Goal: Information Seeking & Learning: Check status

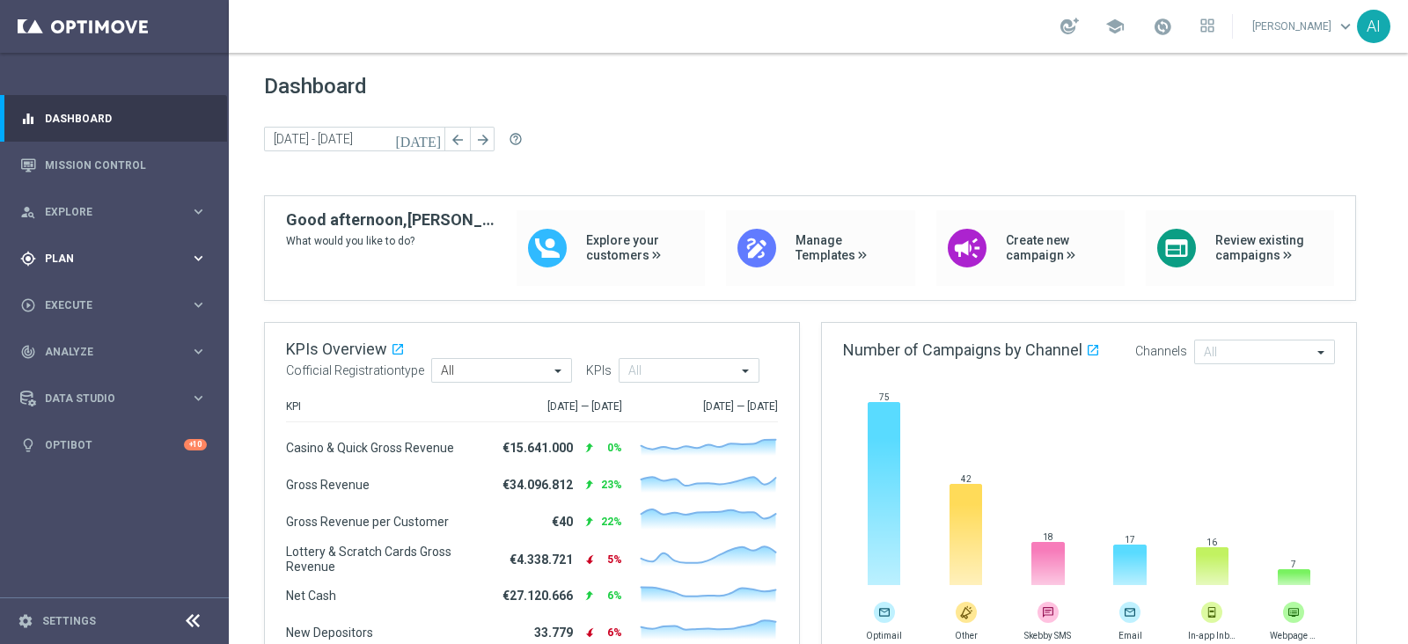
click at [75, 261] on span "Plan" at bounding box center [117, 259] width 145 height 11
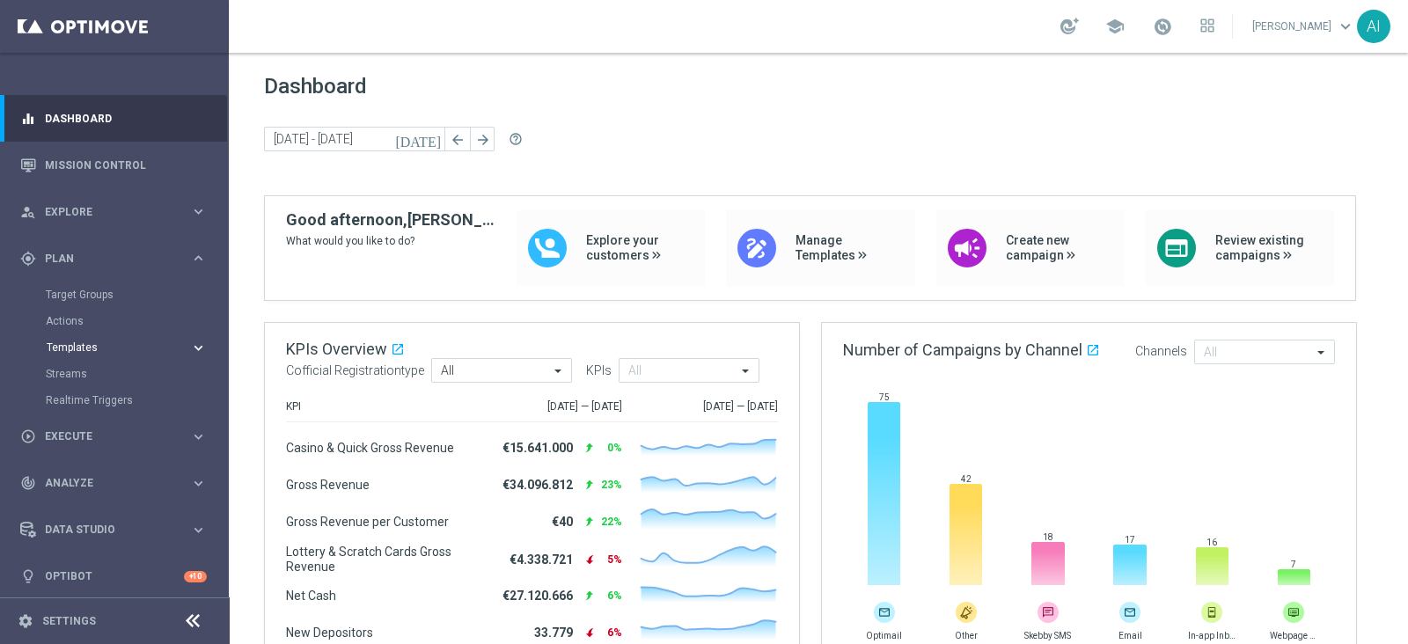
click at [97, 345] on span "Templates" at bounding box center [110, 347] width 126 height 11
click at [77, 371] on link "Optimail" at bounding box center [119, 374] width 129 height 14
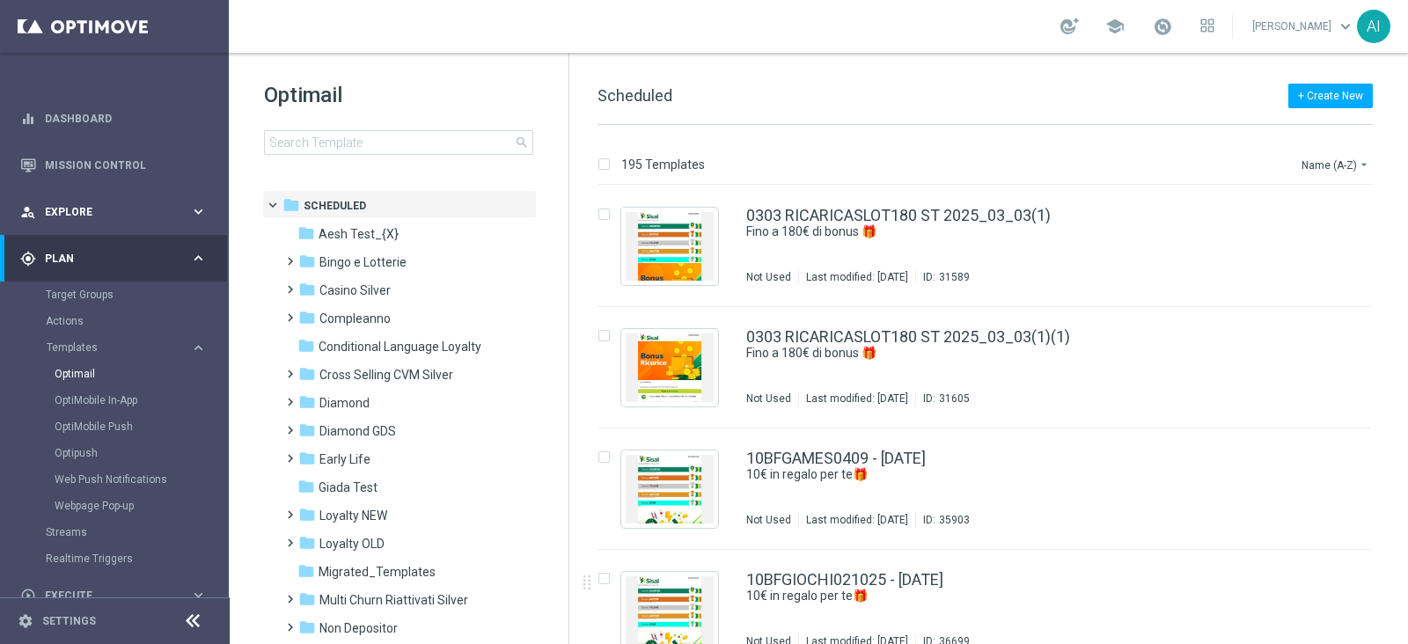
click at [101, 204] on div "person_search Explore" at bounding box center [105, 212] width 170 height 16
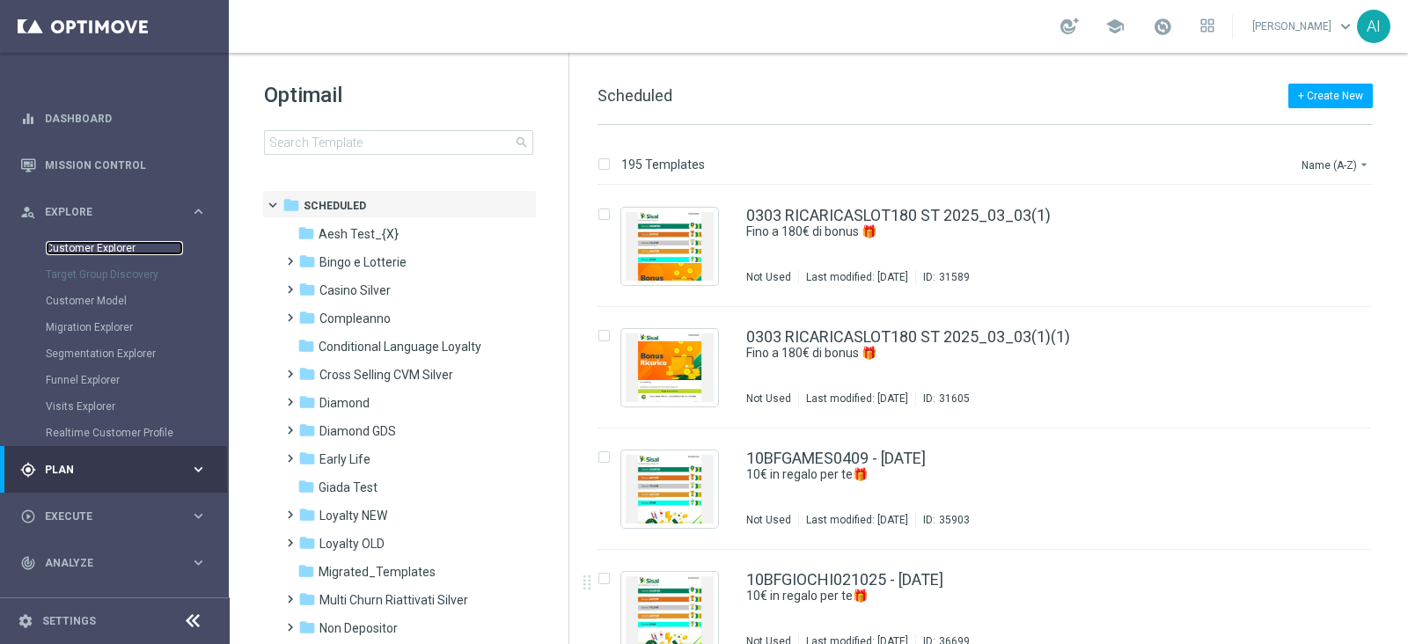
click at [101, 246] on link "Customer Explorer" at bounding box center [114, 248] width 137 height 14
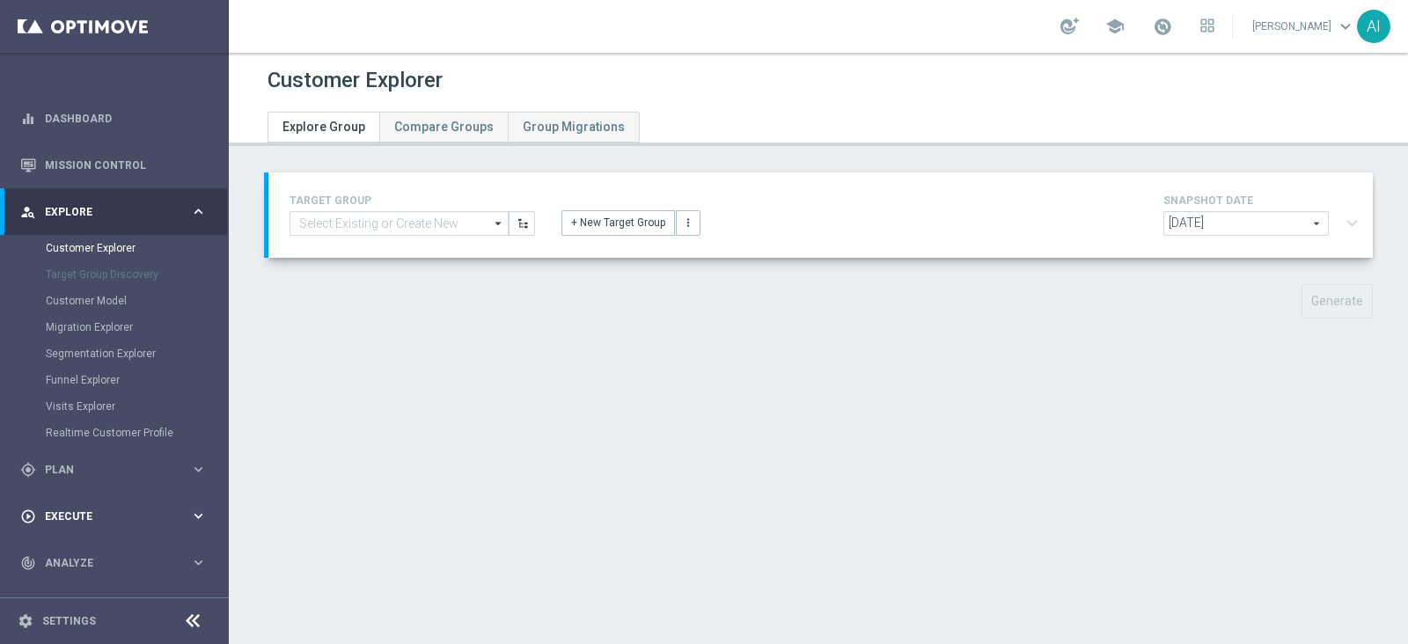
click at [96, 515] on span "Execute" at bounding box center [117, 516] width 145 height 11
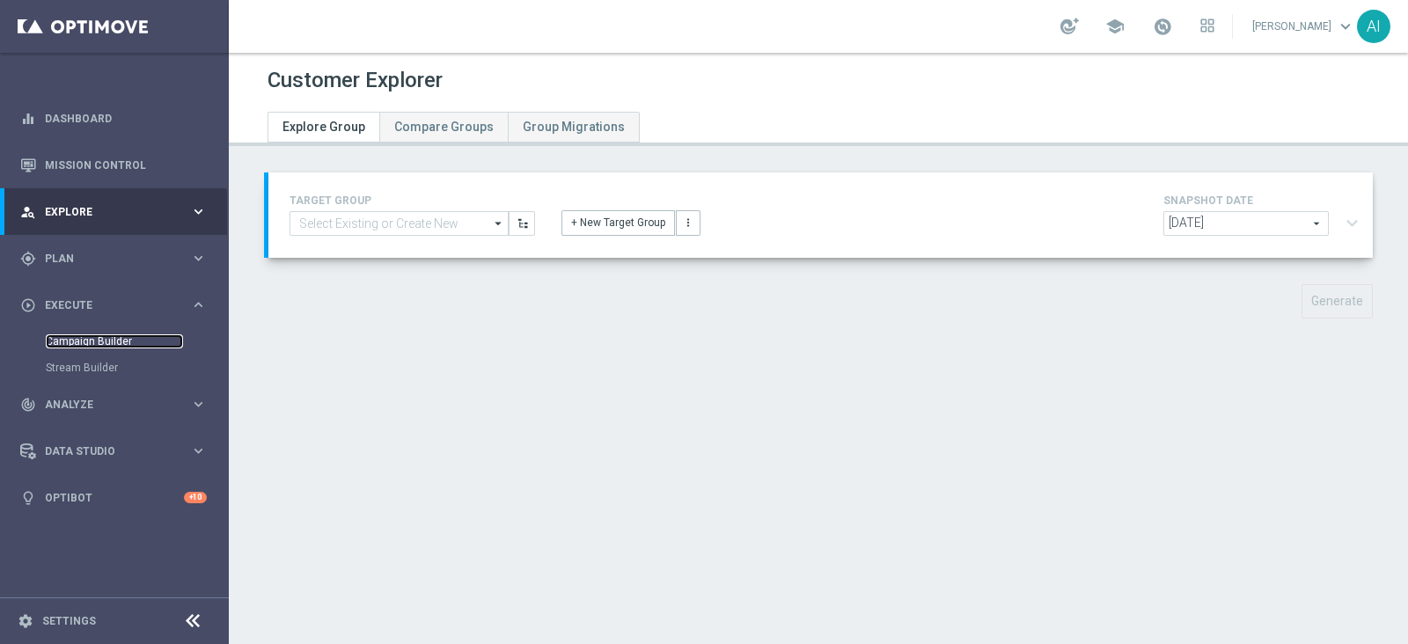
click at [88, 334] on link "Campaign Builder" at bounding box center [114, 341] width 137 height 14
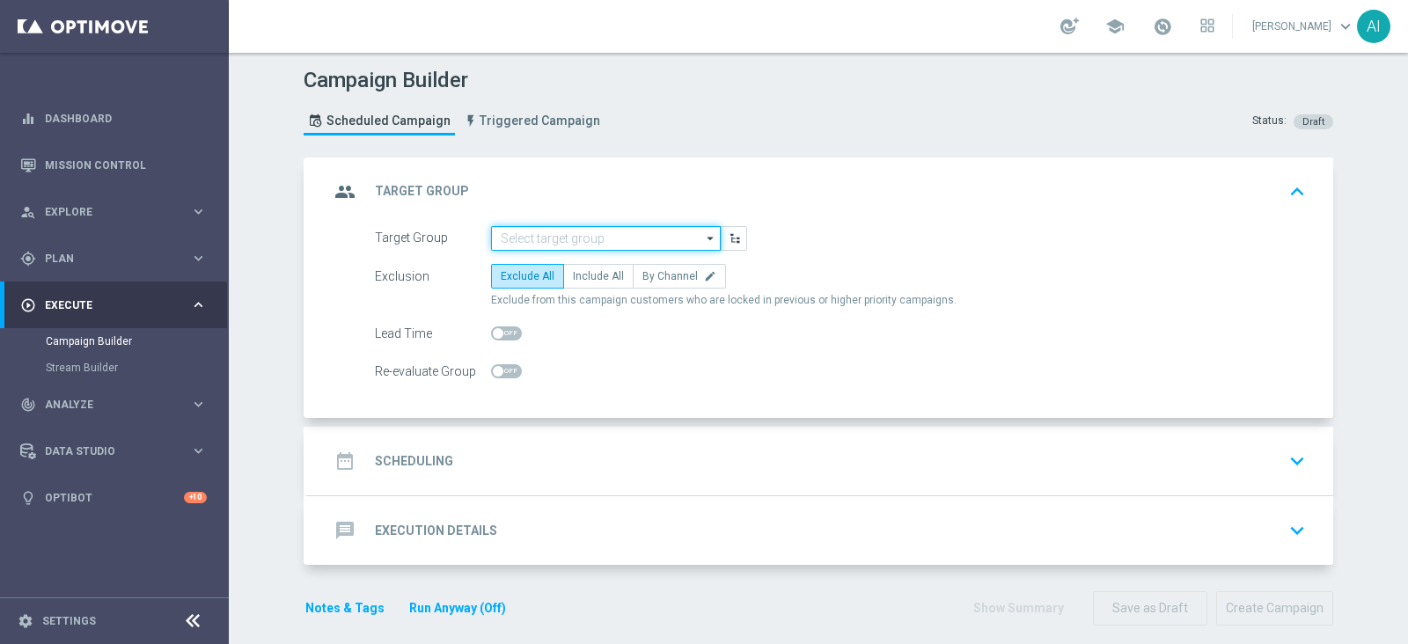
click at [673, 239] on input at bounding box center [606, 238] width 230 height 25
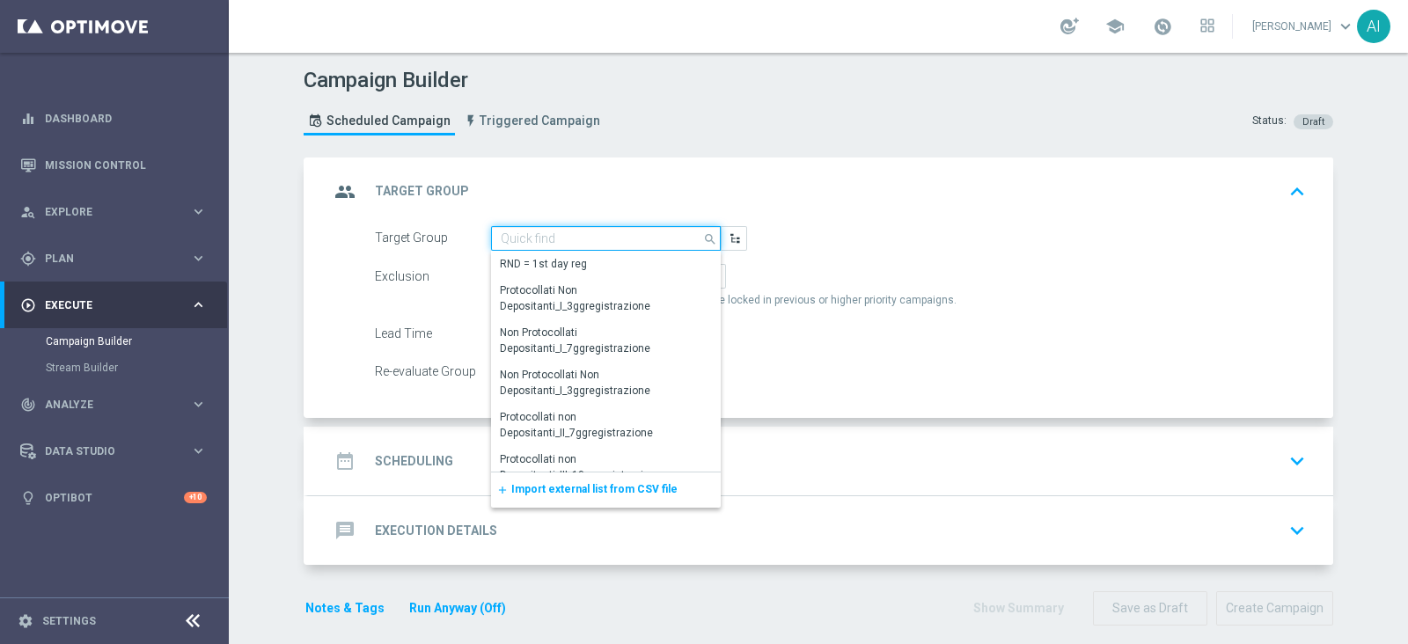
click at [671, 239] on input at bounding box center [606, 238] width 230 height 25
click at [717, 85] on div "Campaign Builder Scheduled Campaign Triggered Campaign Status: Draft" at bounding box center [818, 103] width 1056 height 81
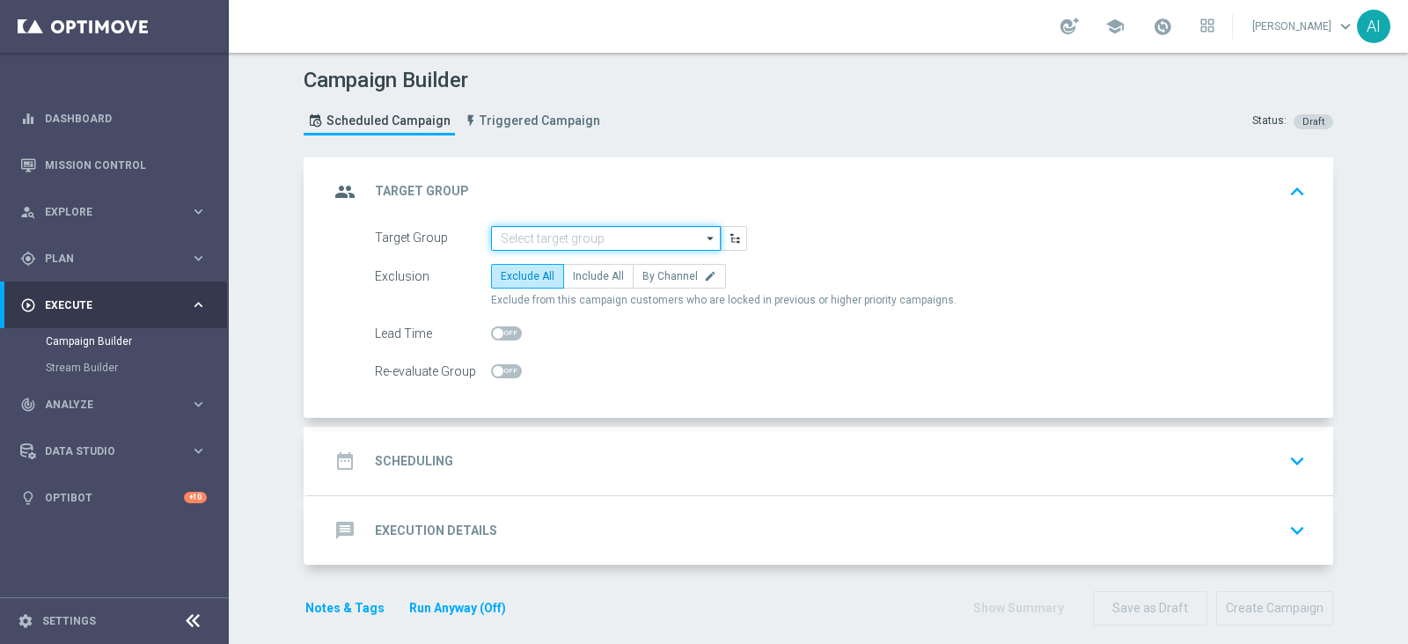
click at [621, 239] on input at bounding box center [606, 238] width 230 height 25
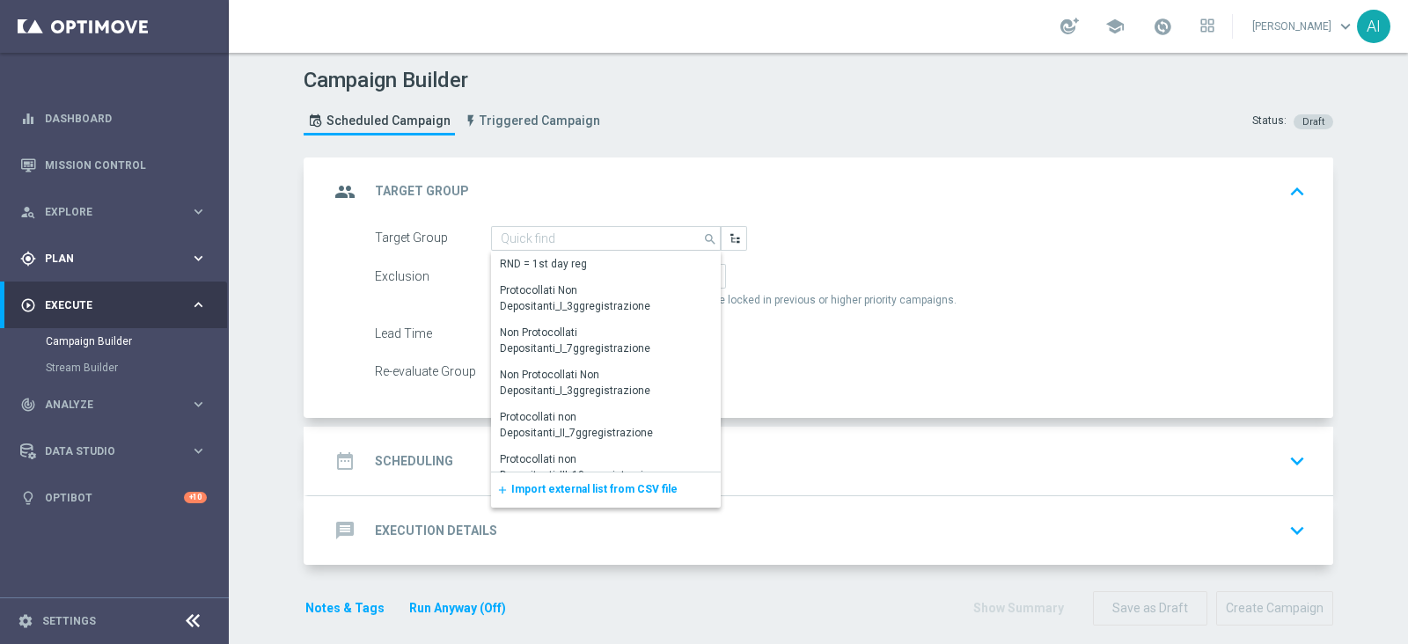
click at [83, 264] on div "gps_fixed Plan" at bounding box center [105, 259] width 170 height 16
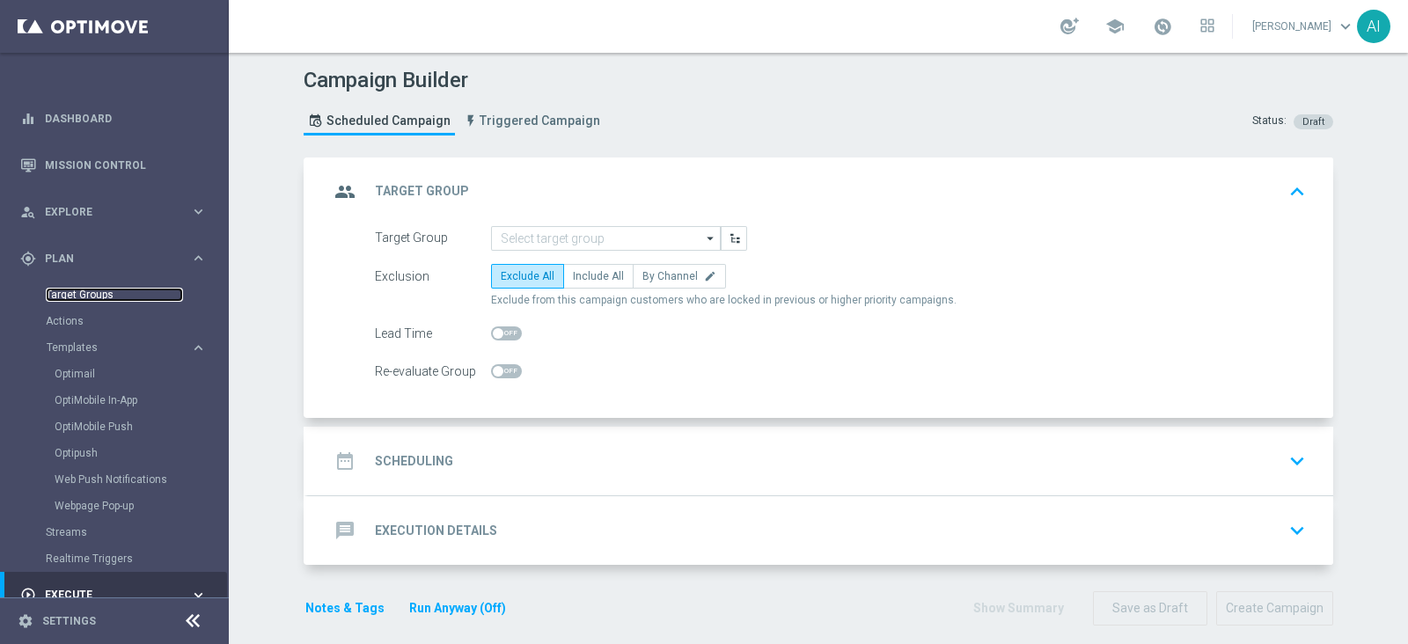
click at [99, 297] on link "Target Groups" at bounding box center [114, 295] width 137 height 14
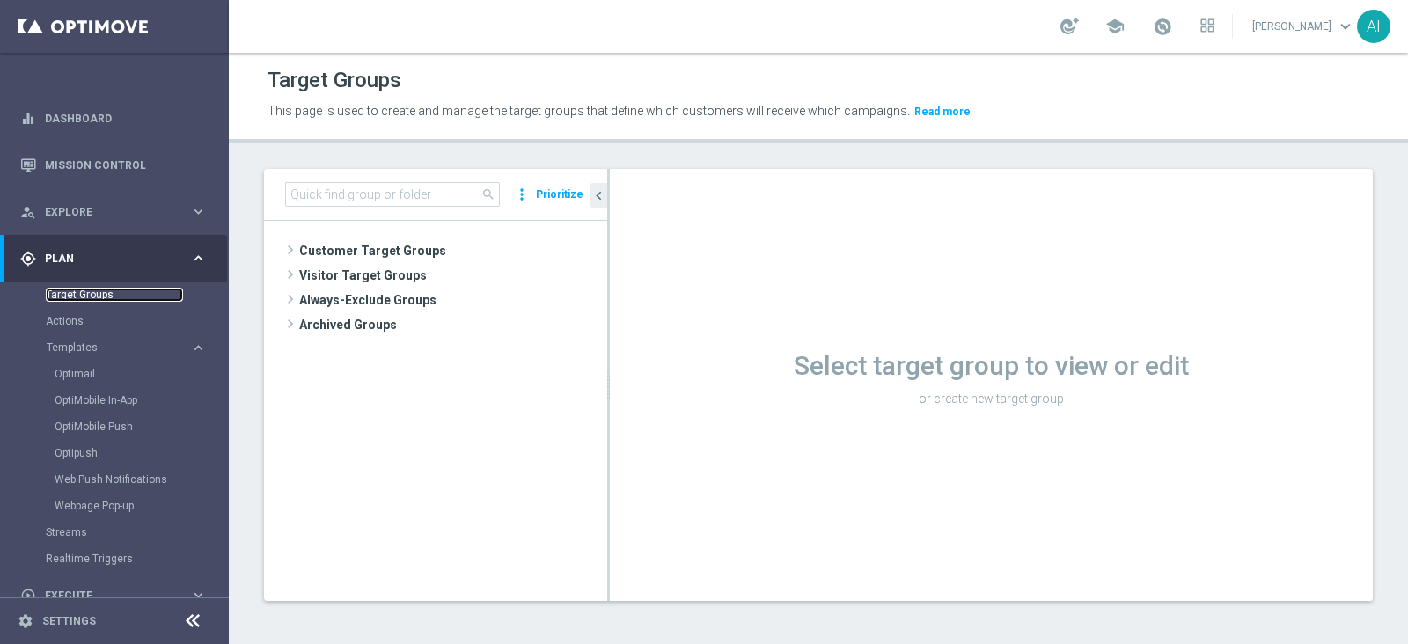
click at [94, 297] on link "Target Groups" at bounding box center [114, 295] width 137 height 14
click at [352, 192] on input at bounding box center [392, 194] width 215 height 25
click at [82, 114] on link "Dashboard" at bounding box center [126, 118] width 162 height 47
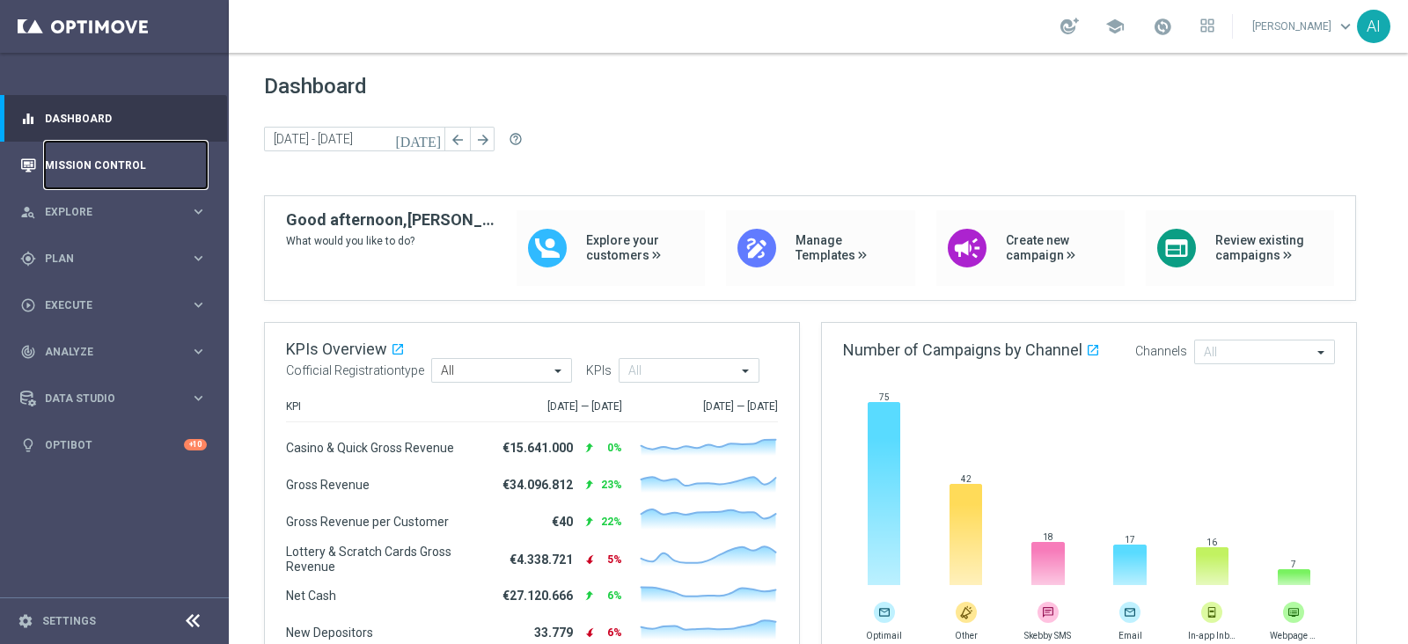
click at [98, 167] on link "Mission Control" at bounding box center [126, 165] width 162 height 47
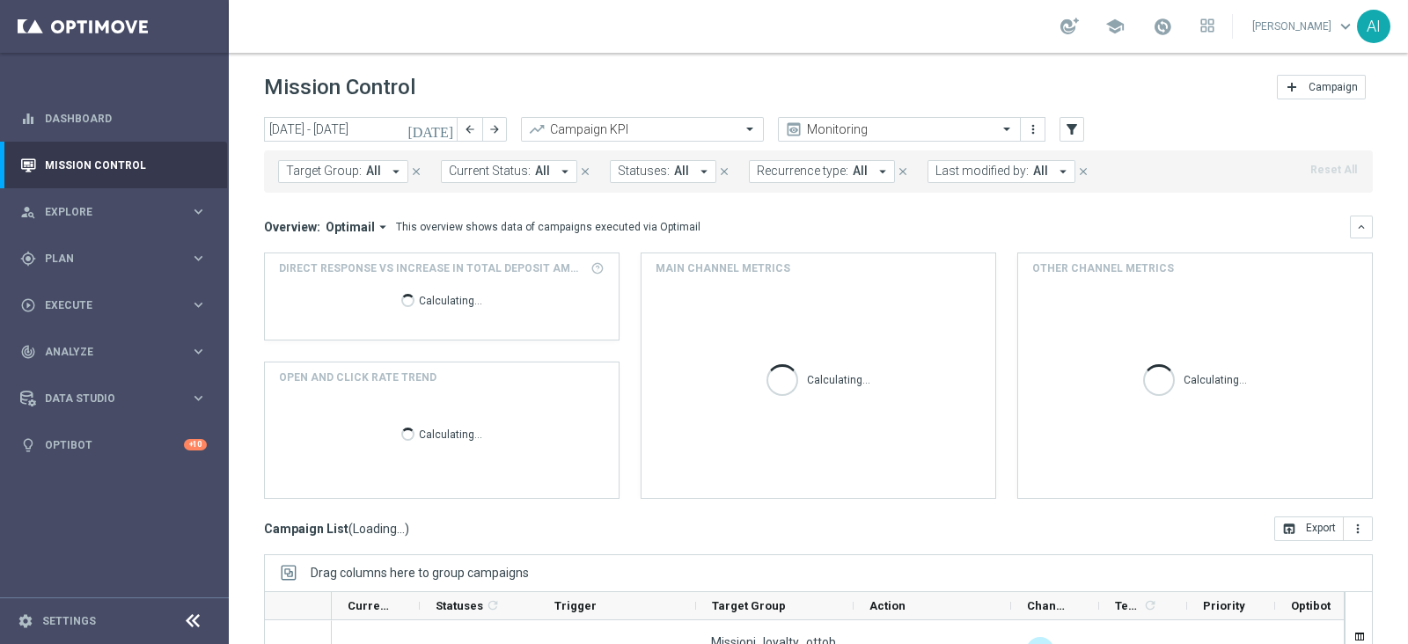
click at [443, 129] on icon "[DATE]" at bounding box center [432, 129] width 48 height 16
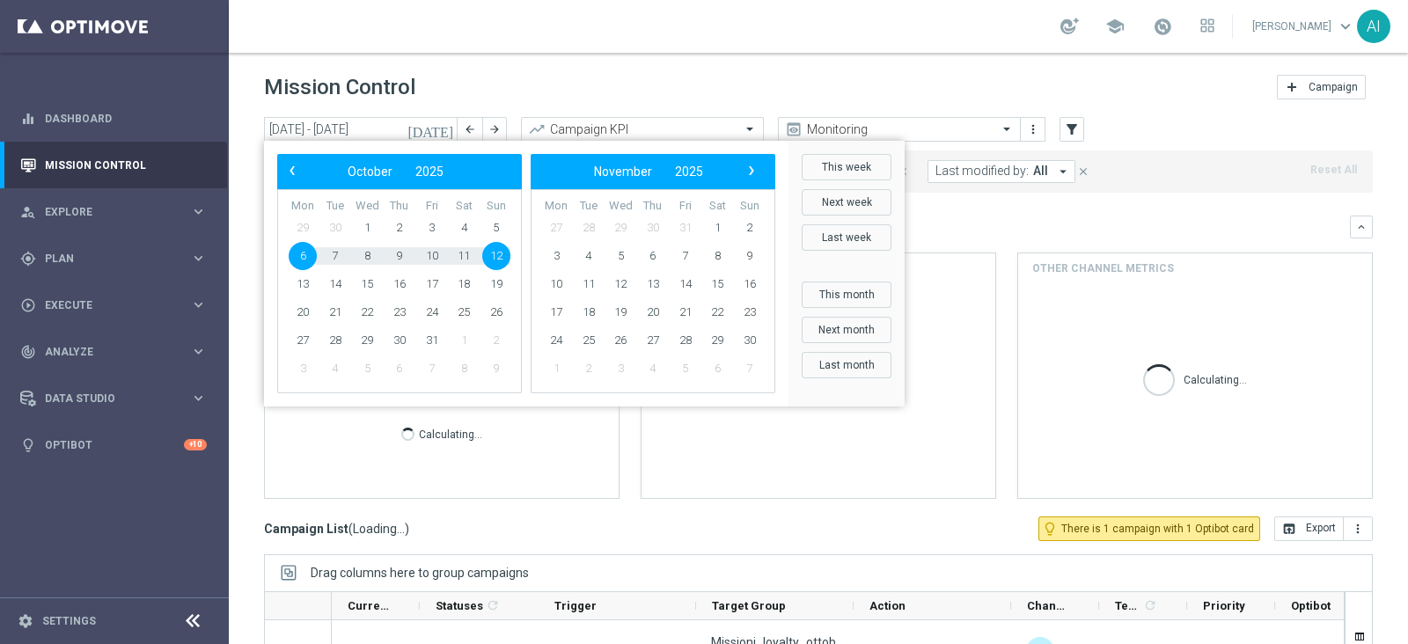
click at [288, 171] on span "‹" at bounding box center [292, 170] width 23 height 23
click at [440, 128] on icon "[DATE]" at bounding box center [432, 129] width 48 height 16
click at [445, 126] on icon "[DATE]" at bounding box center [432, 129] width 48 height 16
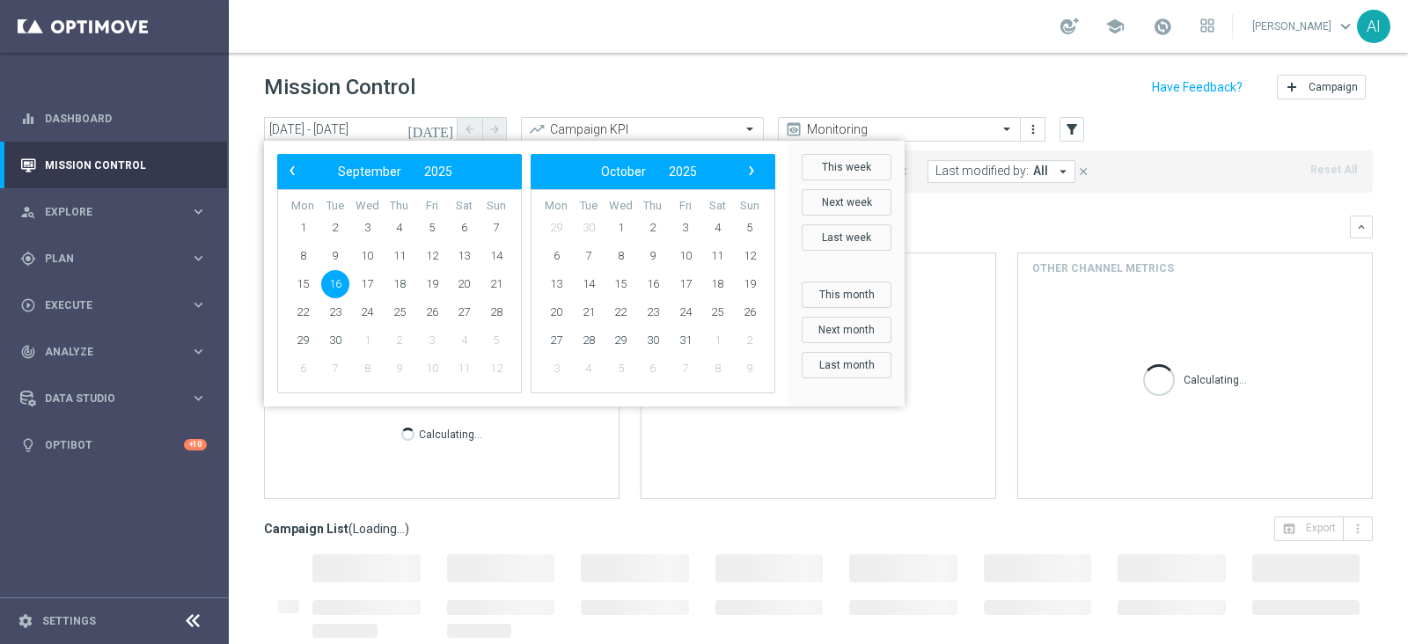
click at [337, 281] on span "16" at bounding box center [335, 284] width 28 height 28
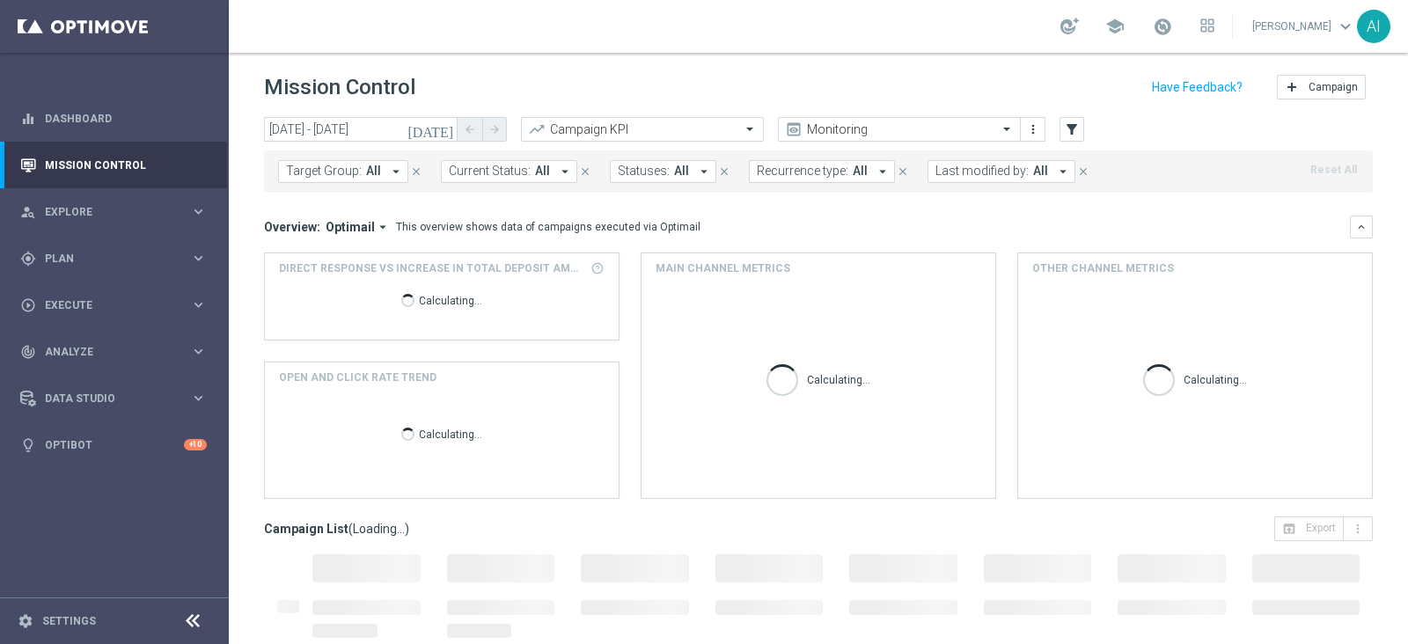
type input "[DATE] - [DATE]"
click at [393, 169] on icon "arrow_drop_down" at bounding box center [396, 172] width 16 height 16
click at [1055, 167] on icon "arrow_drop_down" at bounding box center [1063, 172] width 16 height 16
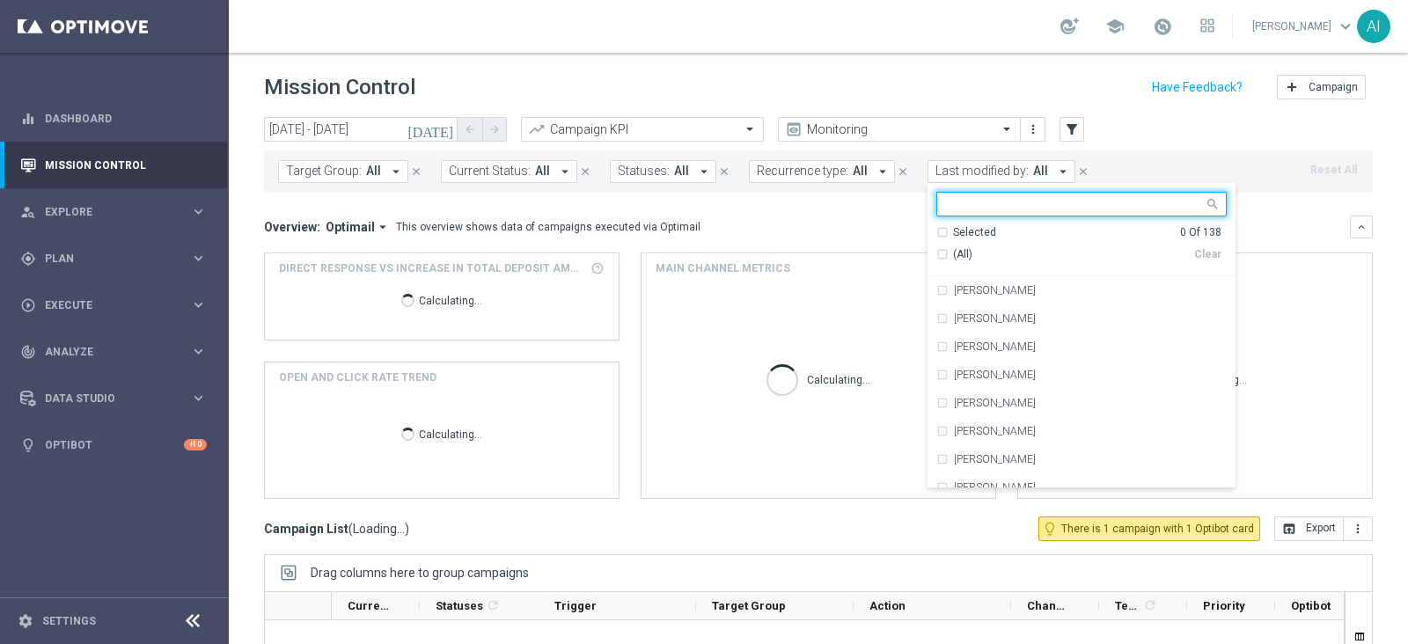
click at [991, 205] on input "text" at bounding box center [1075, 204] width 258 height 15
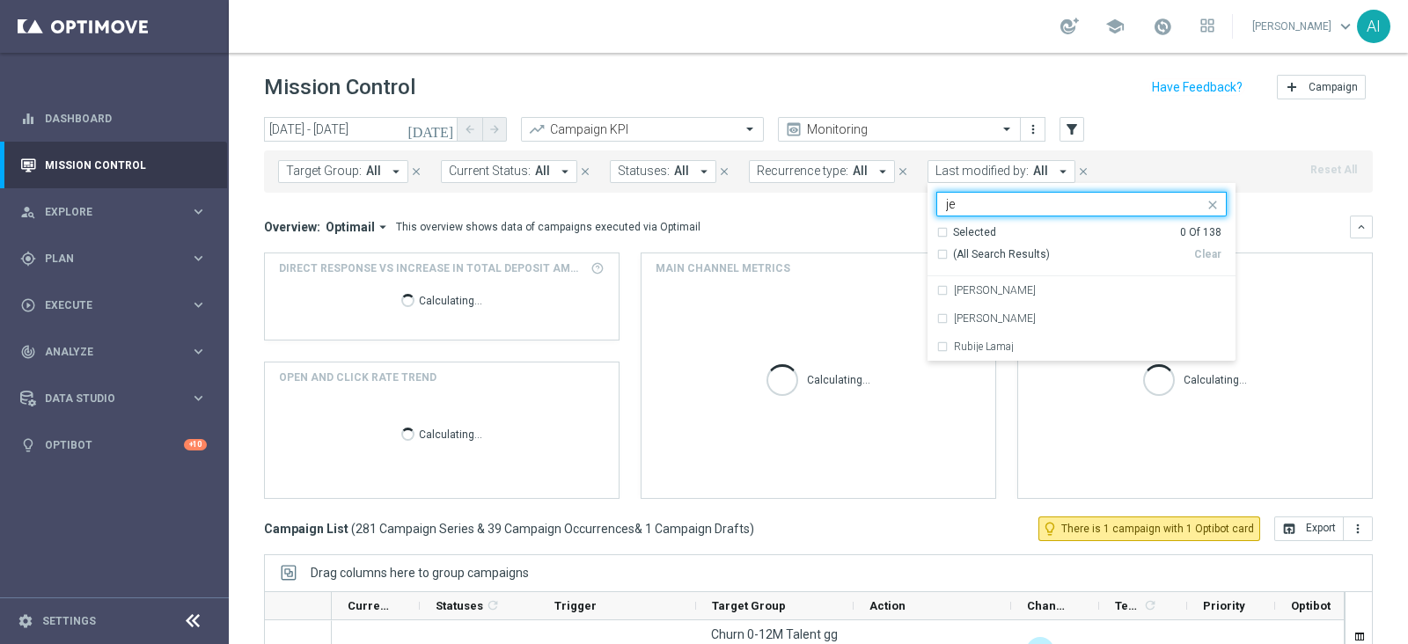
type input "j"
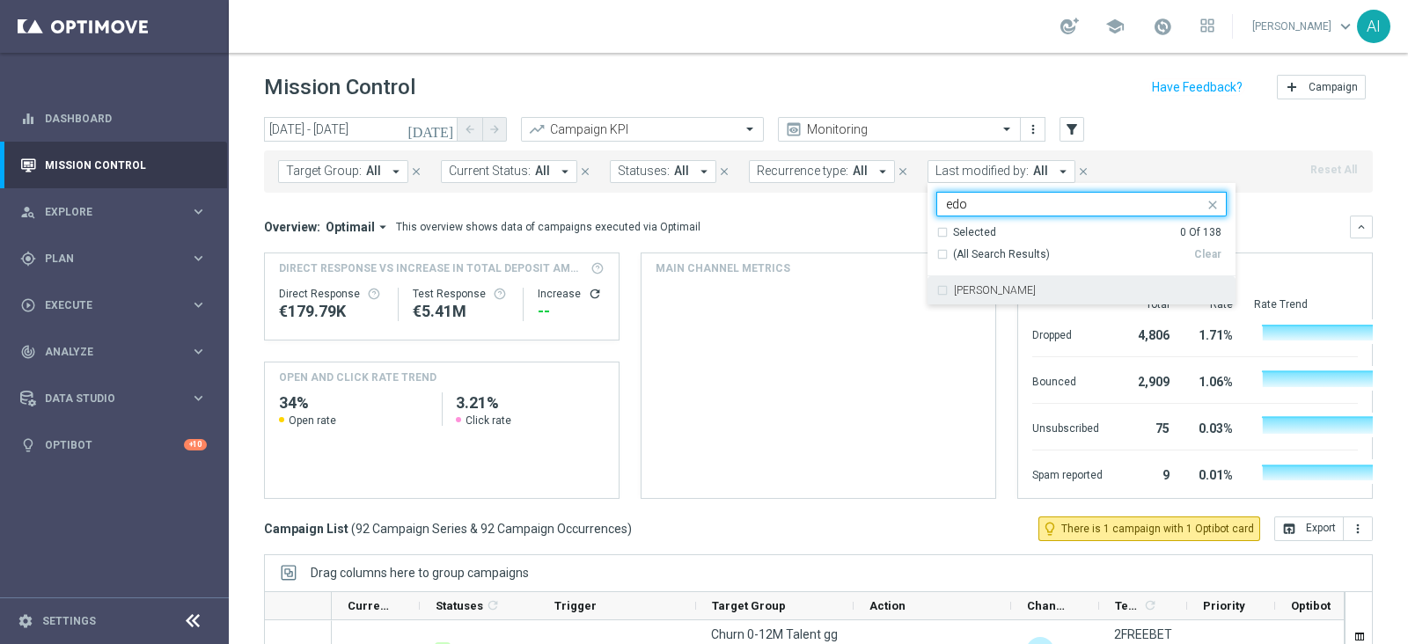
click at [972, 286] on label "[PERSON_NAME]" at bounding box center [995, 290] width 82 height 11
type input "edo"
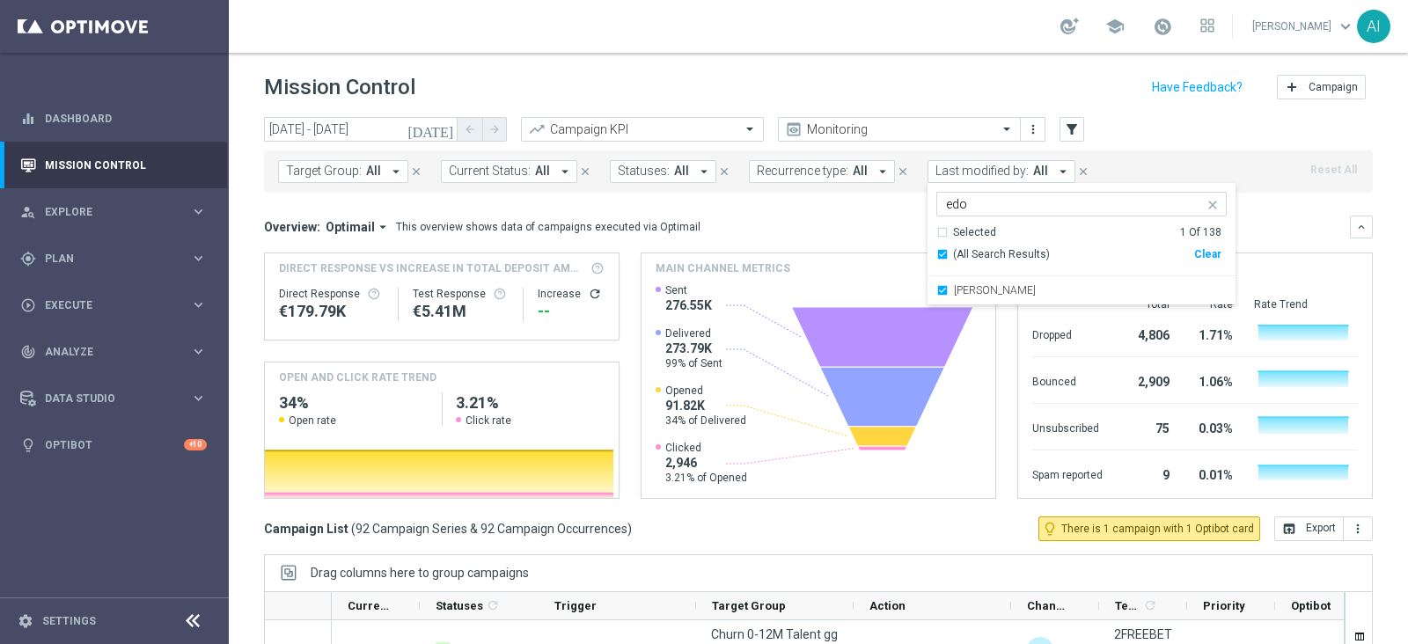
click at [388, 165] on icon "arrow_drop_down" at bounding box center [396, 172] width 16 height 16
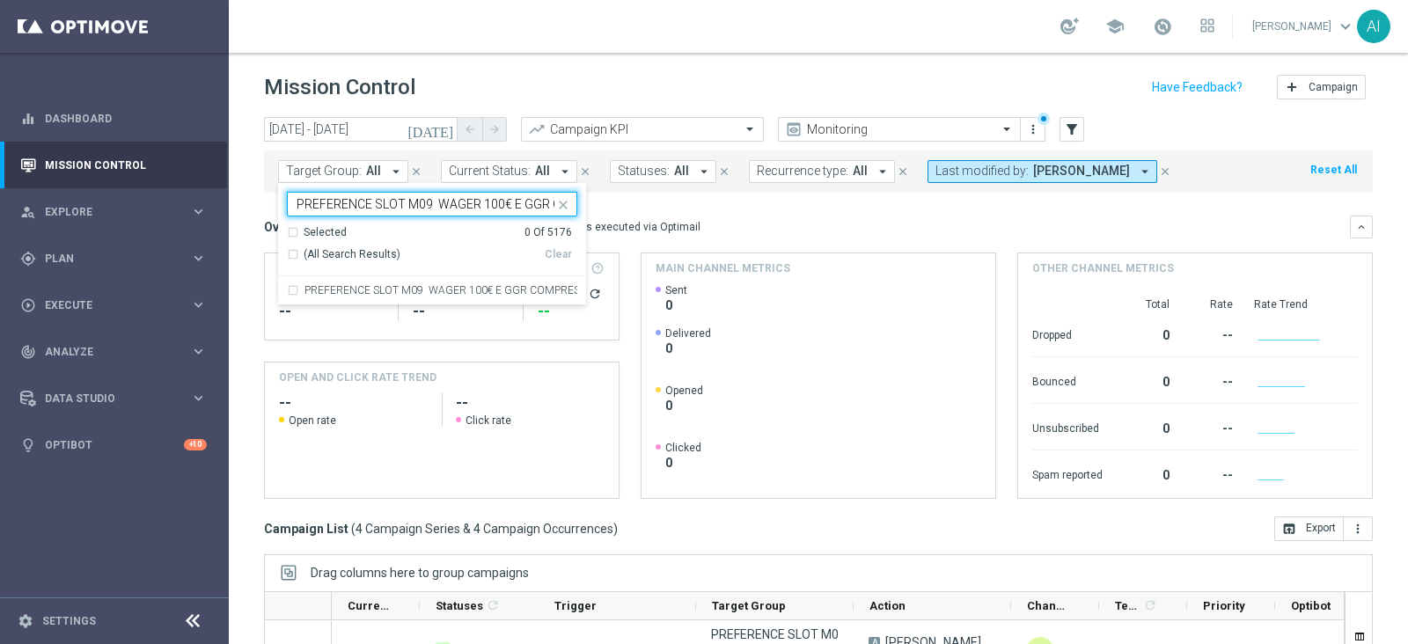
scroll to position [0, 150]
click at [405, 204] on input "PREFERENCE SLOT M09 WAGER 100€ E GGR COMPRESO 0€ e 300€ 16.09" at bounding box center [426, 204] width 258 height 15
click at [415, 289] on label "PREFERENCE SLOT M09 WAGER 100€ E GGR COMPRESO 0€ e 300€ 16.09" at bounding box center [441, 290] width 273 height 11
type input "PREFERENCE SLOT M09 WAGER 100€ E GGR COMPRESO 0€ e 300€ 16.09"
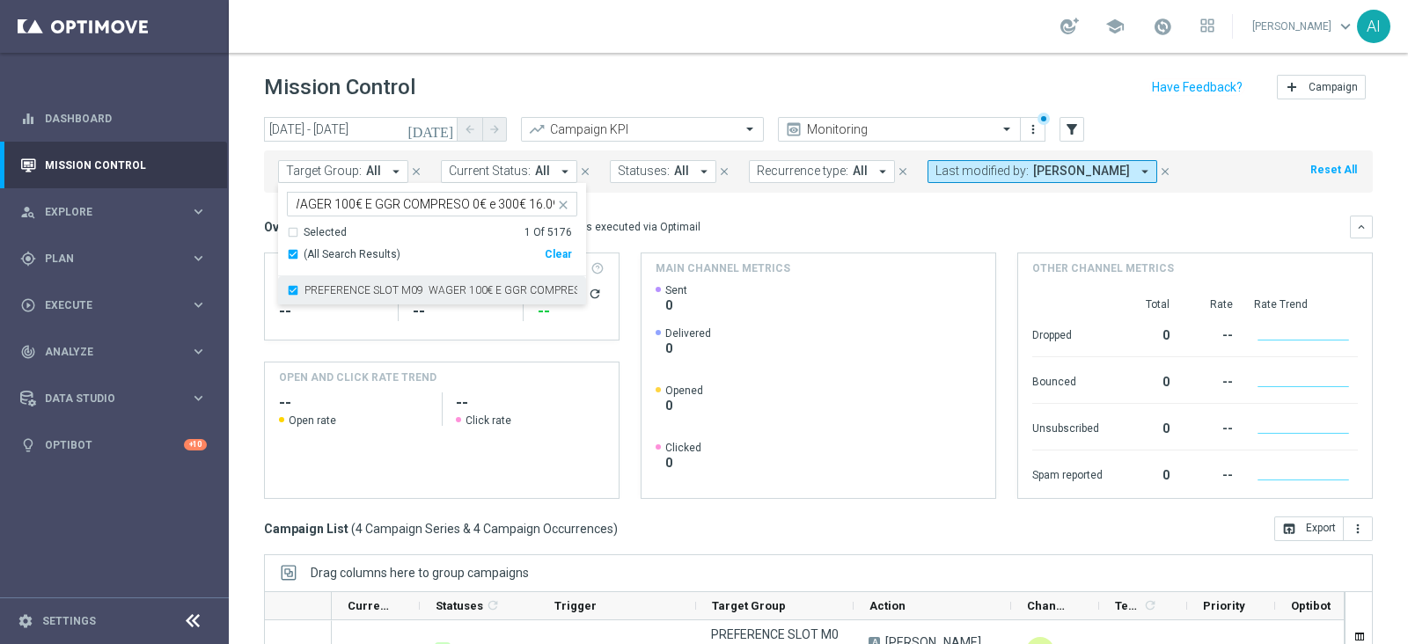
scroll to position [0, 0]
click at [880, 224] on div "Overview: Optimail arrow_drop_down This overview shows data of campaigns execut…" at bounding box center [807, 227] width 1086 height 16
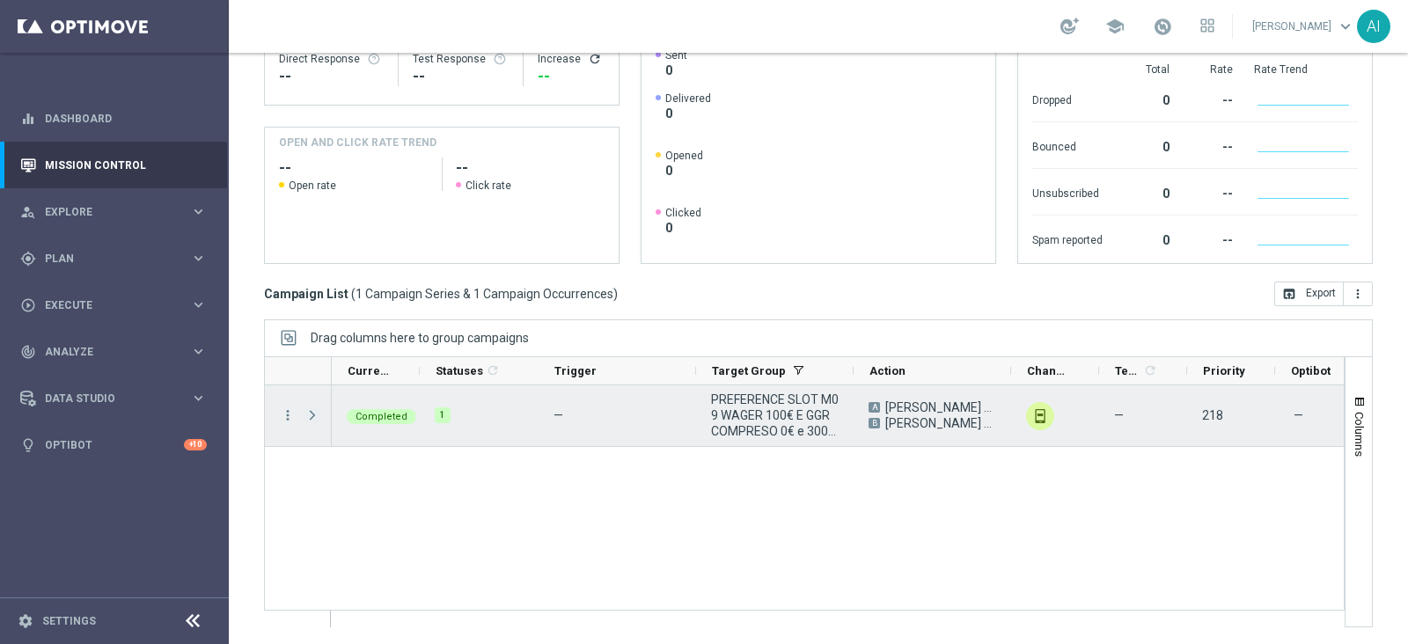
click at [312, 411] on span at bounding box center [313, 415] width 16 height 14
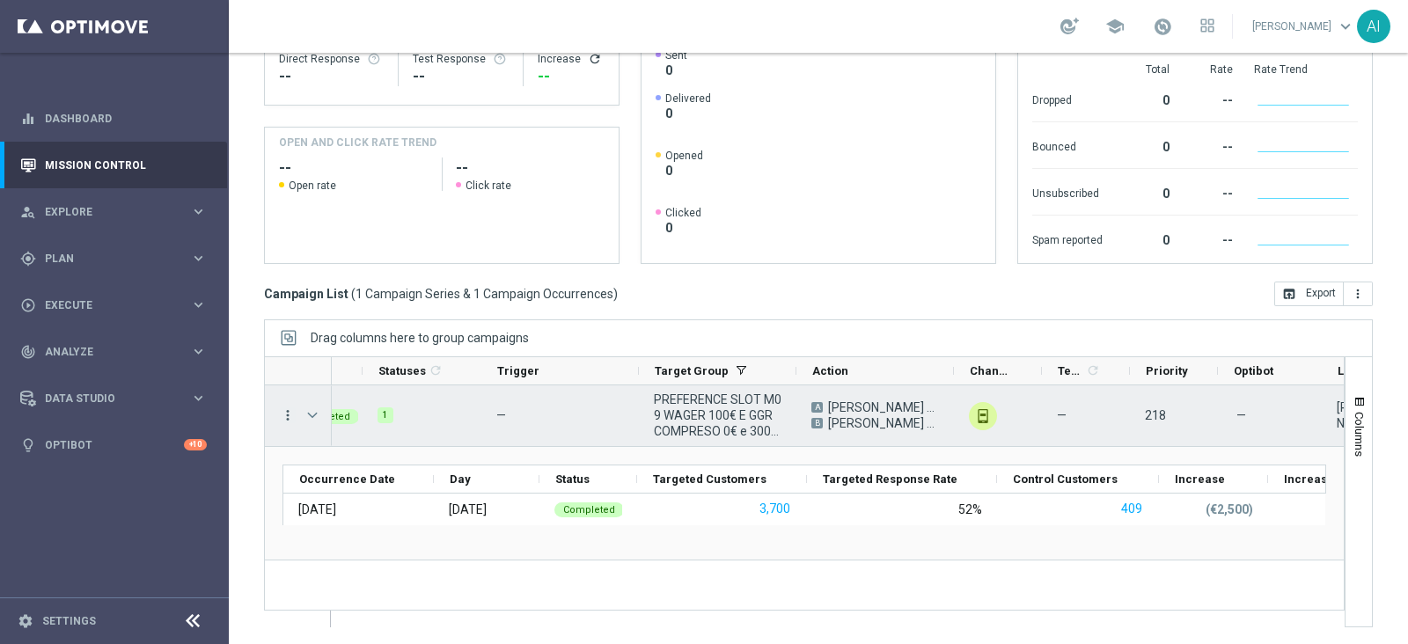
click at [287, 413] on icon "more_vert" at bounding box center [288, 416] width 16 height 16
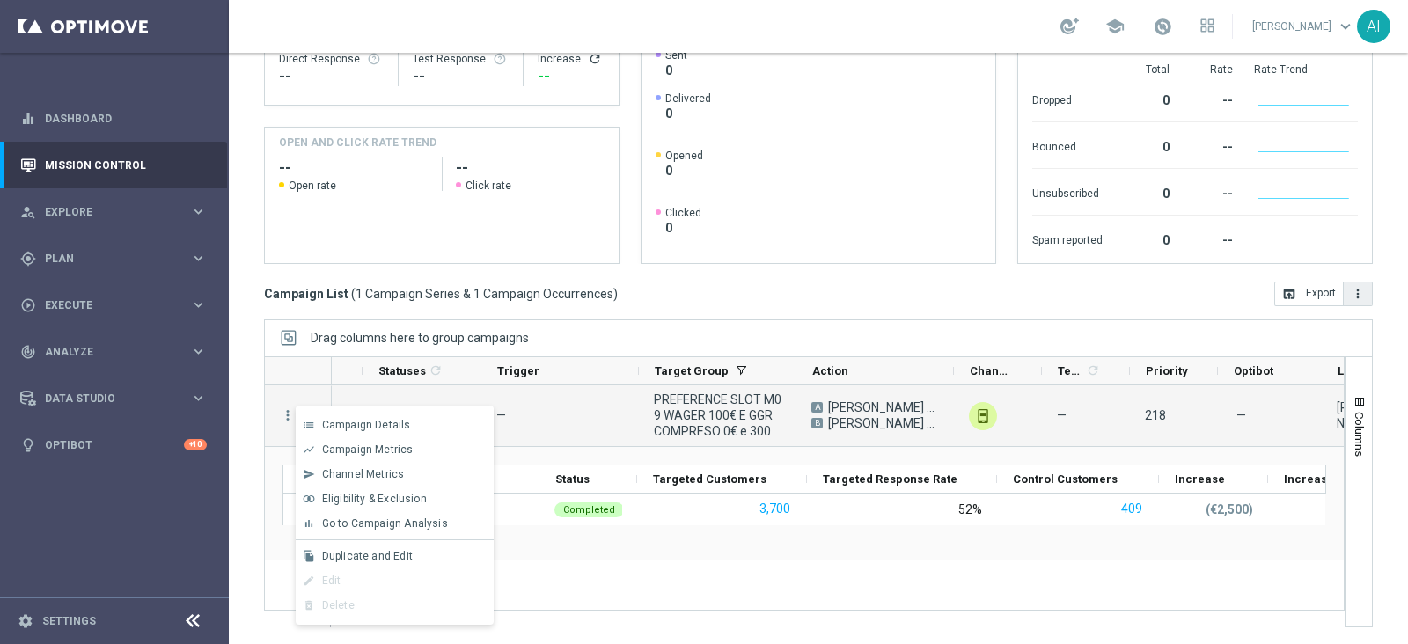
click at [1351, 289] on icon "more_vert" at bounding box center [1358, 294] width 14 height 14
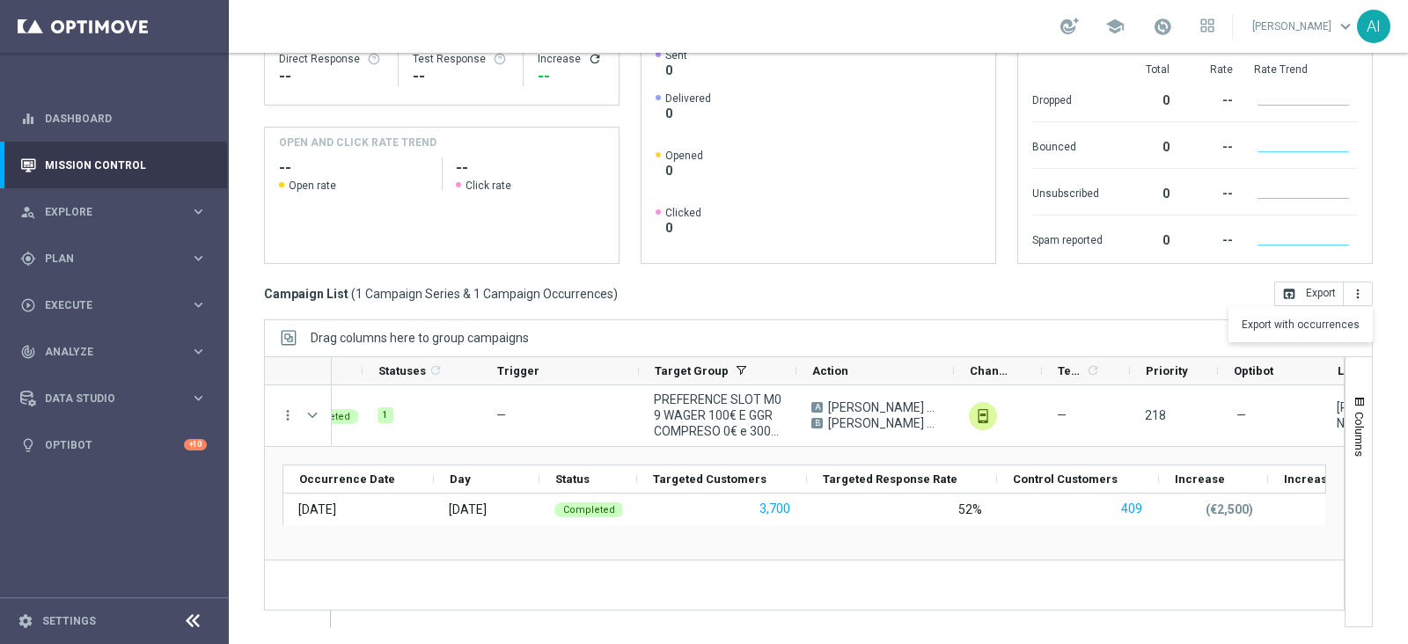
click at [1165, 292] on div "Campaign List ( 1 Campaign Series & 1 Campaign Occurrences ) open_in_browser Ex…" at bounding box center [818, 294] width 1109 height 25
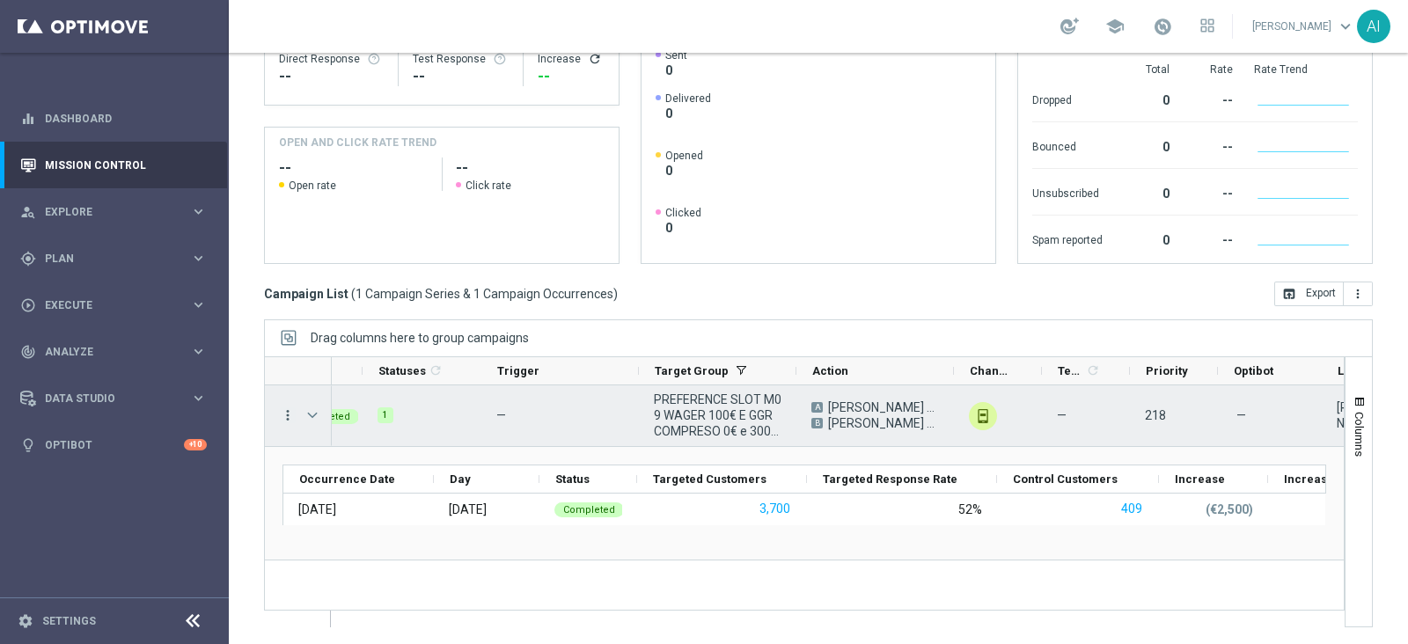
click at [286, 414] on icon "more_vert" at bounding box center [288, 416] width 16 height 16
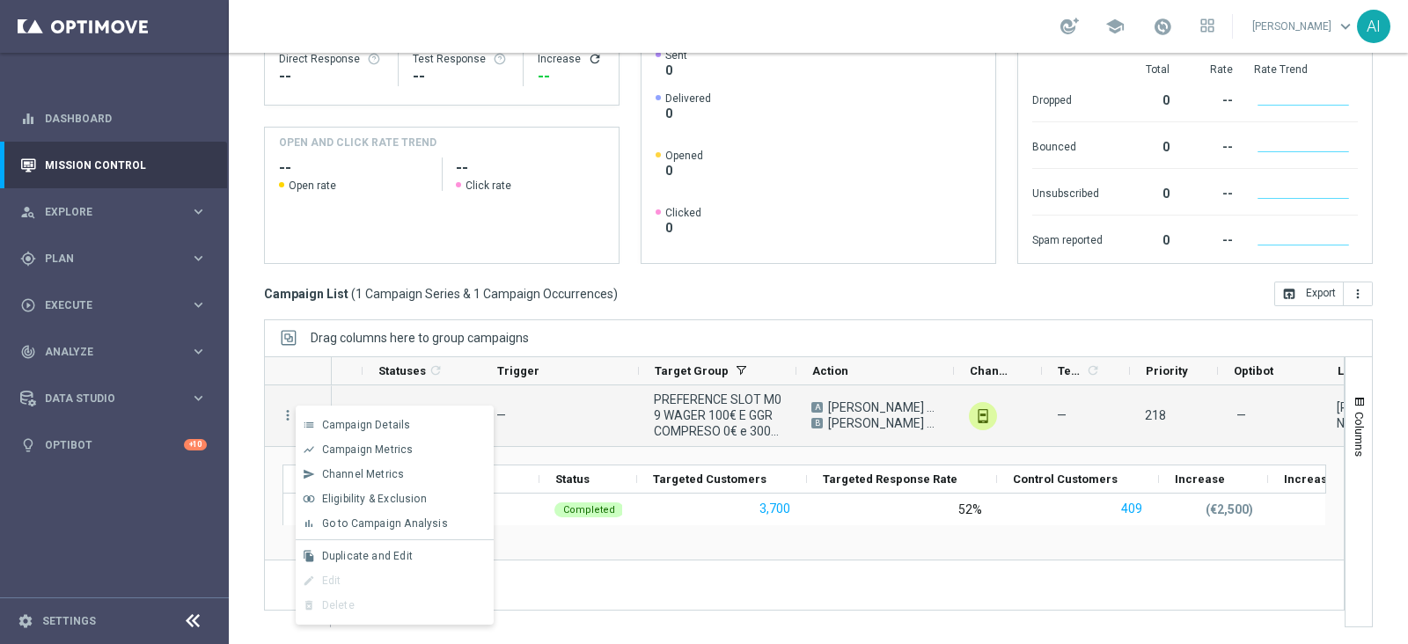
click at [653, 336] on div "Drag columns here to group campaigns" at bounding box center [818, 338] width 1109 height 37
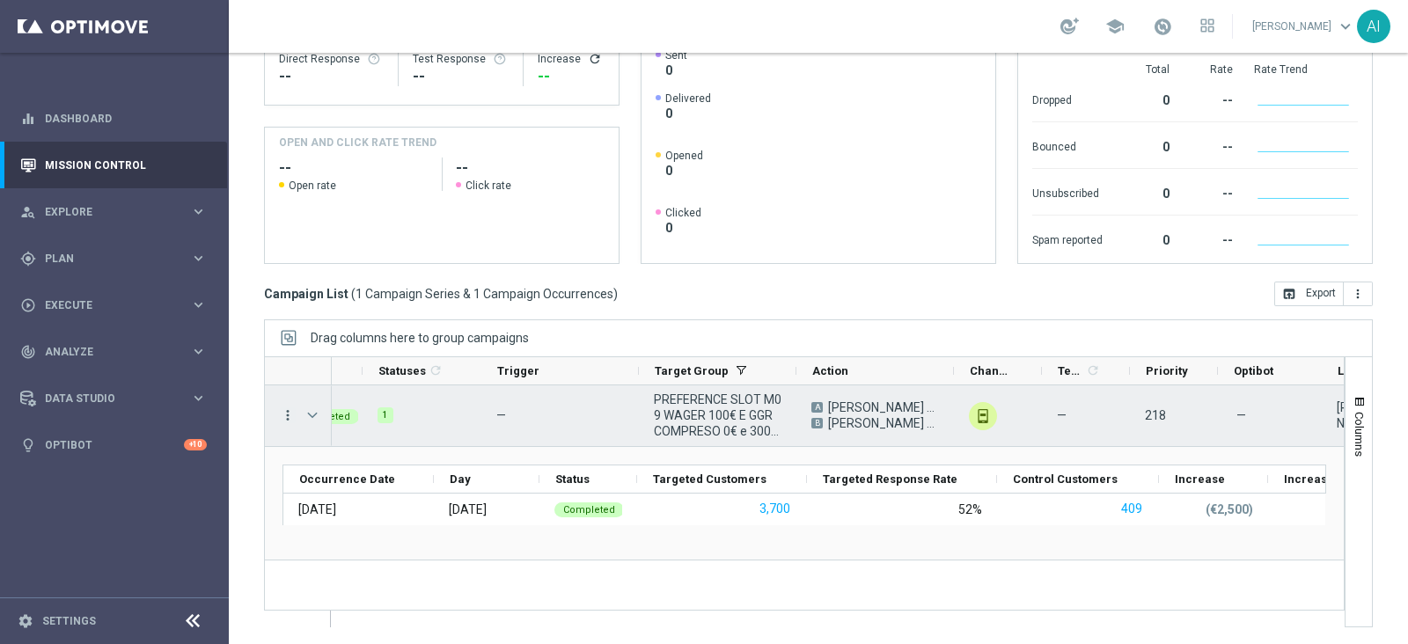
click at [294, 413] on icon "more_vert" at bounding box center [288, 416] width 16 height 16
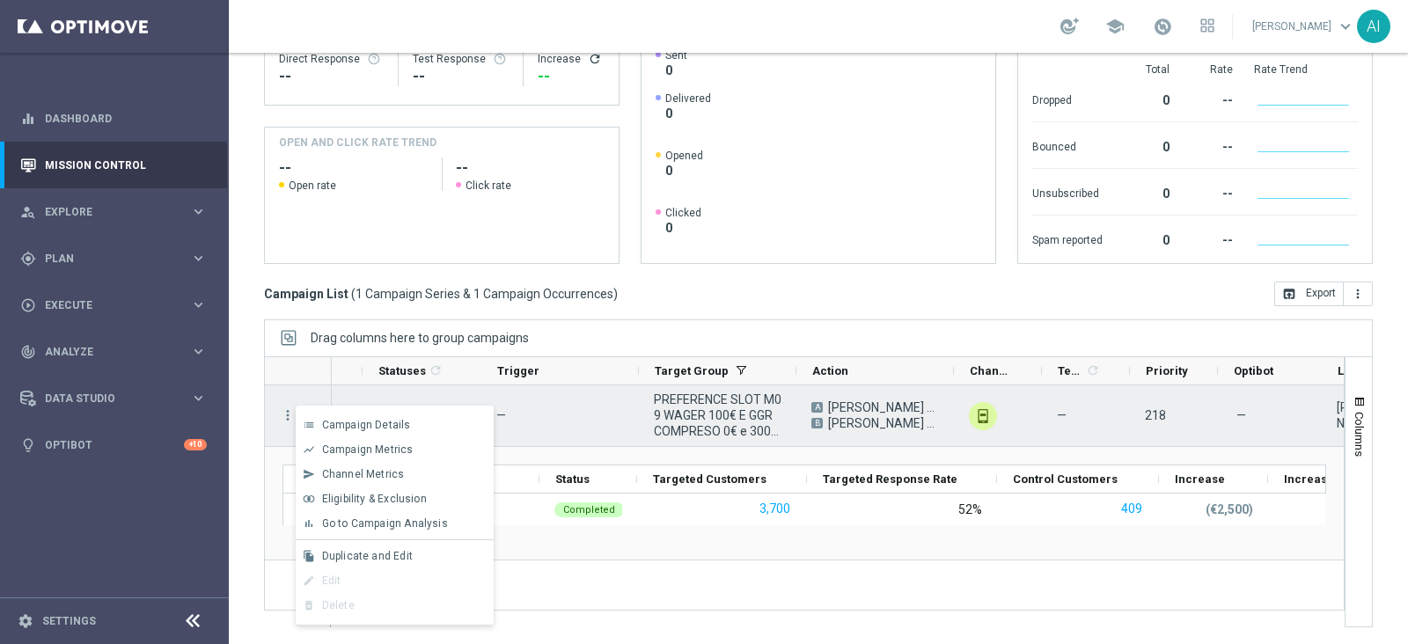
click at [629, 408] on div "—" at bounding box center [560, 416] width 158 height 61
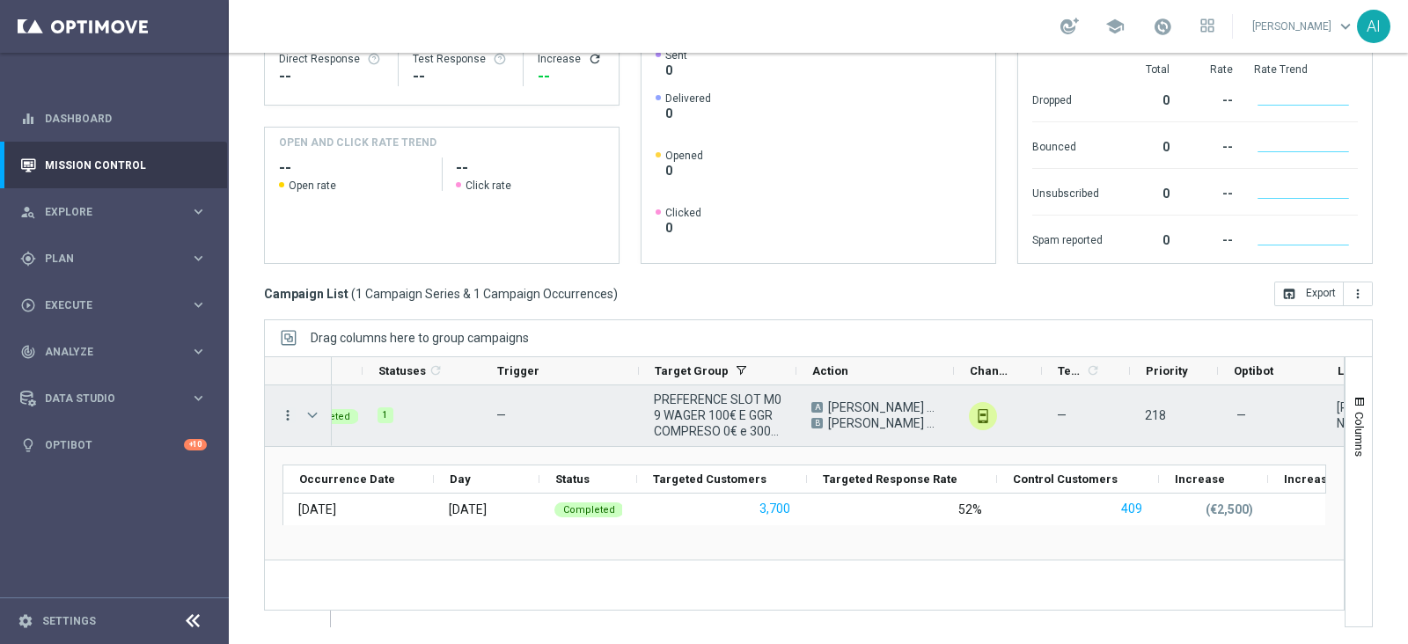
click at [289, 410] on icon "more_vert" at bounding box center [288, 416] width 16 height 16
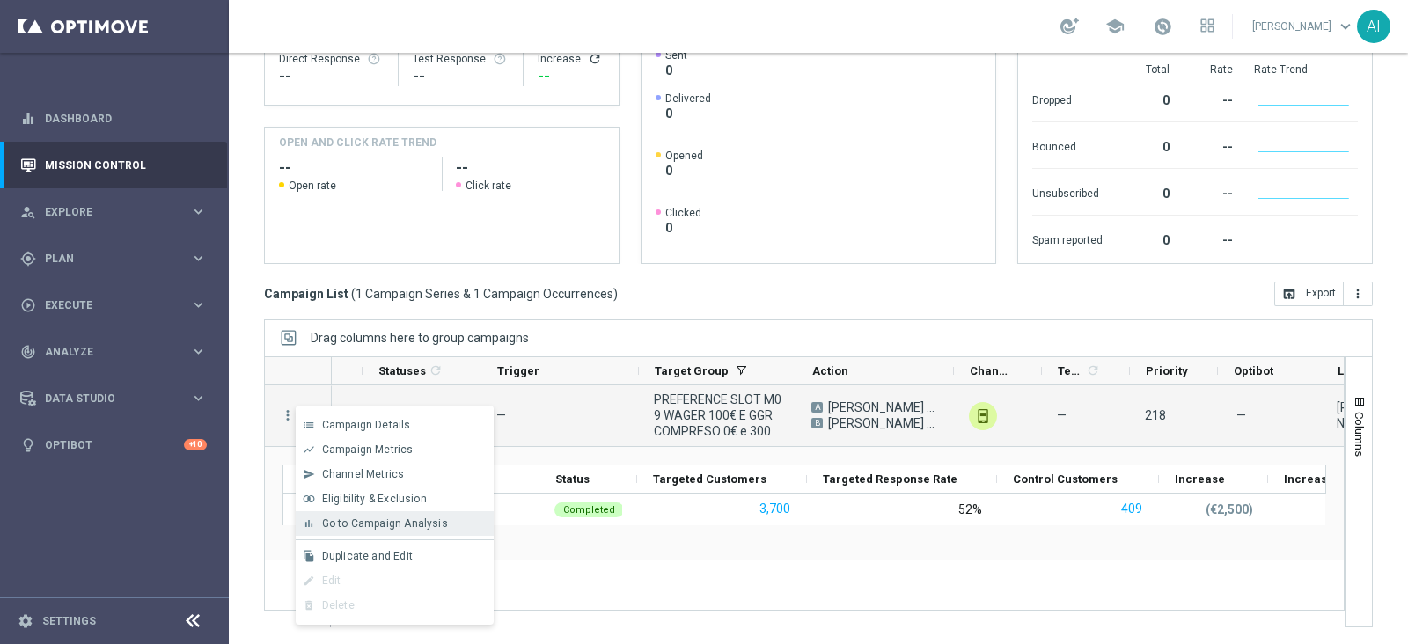
click at [385, 522] on span "Go to Campaign Analysis" at bounding box center [385, 524] width 126 height 12
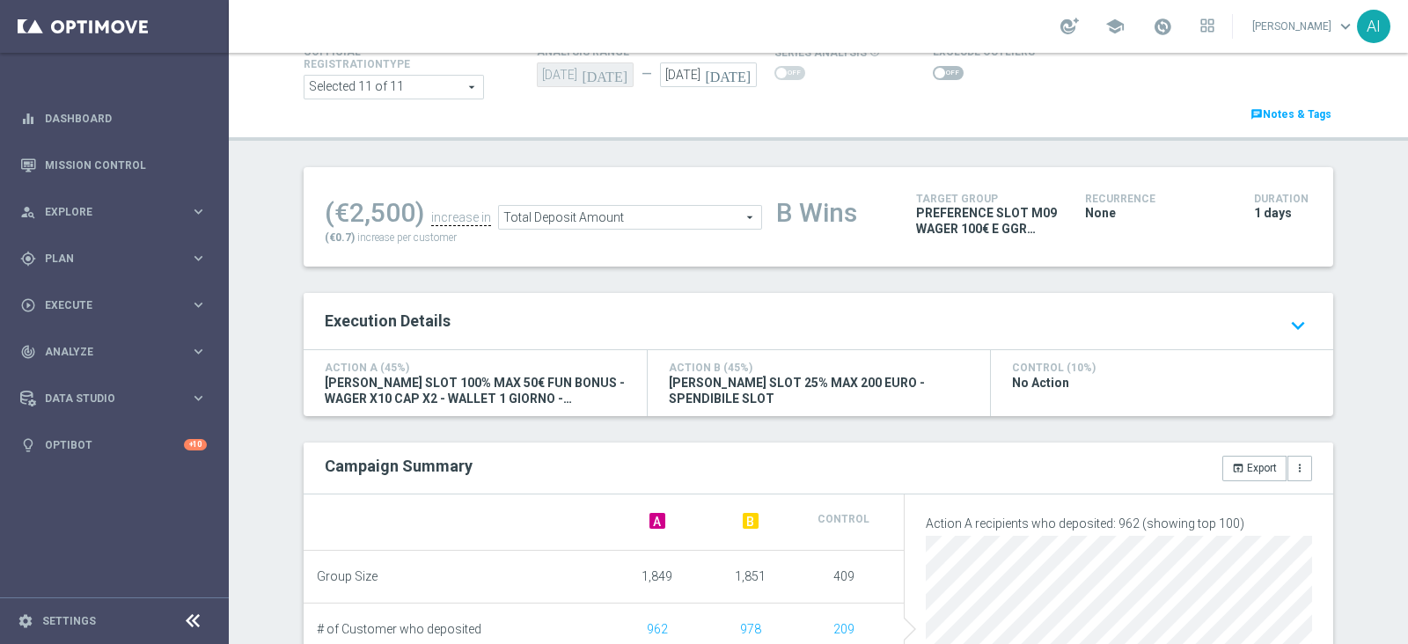
scroll to position [233, 0]
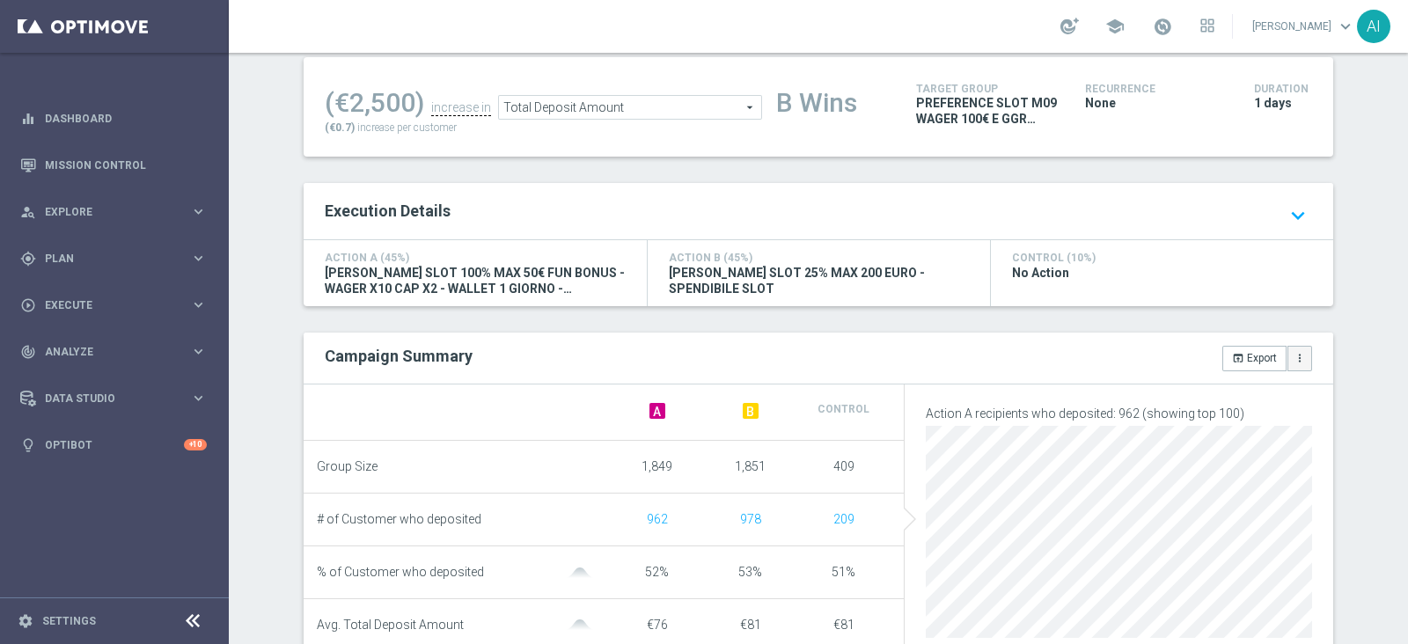
click at [1294, 354] on icon "more_vert" at bounding box center [1300, 358] width 12 height 12
click at [1261, 359] on button "open_in_browser Export" at bounding box center [1255, 358] width 64 height 25
